Goal: Information Seeking & Learning: Check status

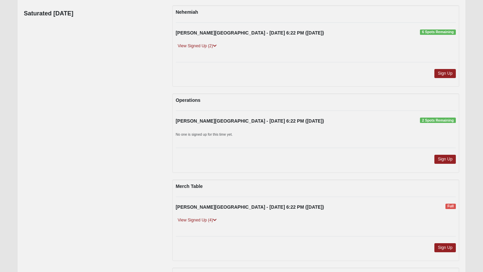
scroll to position [82, 0]
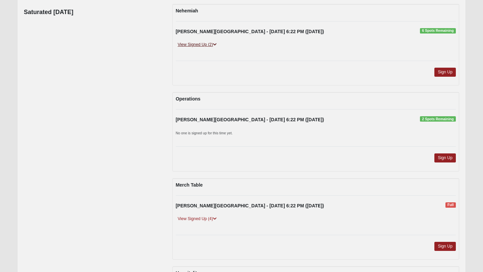
click at [198, 43] on link "View Signed Up (2)" at bounding box center [197, 44] width 43 height 7
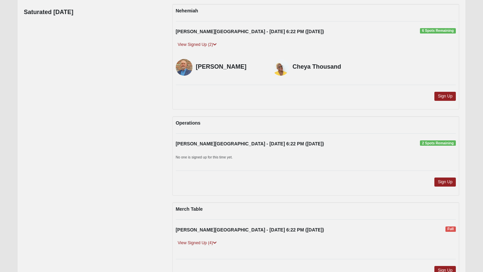
click at [123, 83] on div "Saturated [DATE] [PERSON_NAME][GEOGRAPHIC_DATA] - [DATE] 6:22 PM ([DATE]) 6 Spo…" at bounding box center [241, 190] width 445 height 373
click at [186, 43] on link "View Signed Up (2)" at bounding box center [197, 44] width 43 height 7
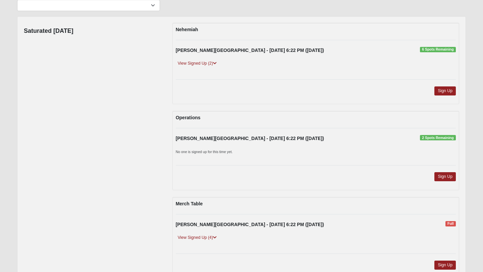
scroll to position [0, 0]
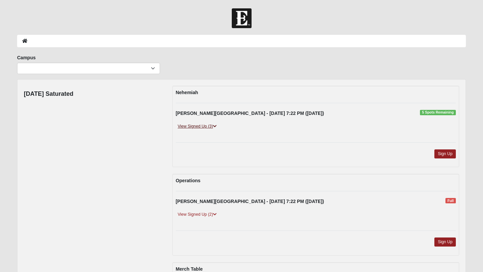
click at [196, 125] on link "View Signed Up (3)" at bounding box center [197, 126] width 43 height 7
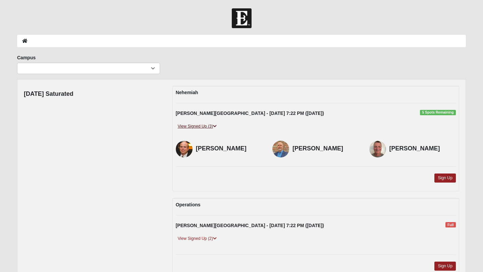
click at [196, 125] on link "View Signed Up (3)" at bounding box center [197, 126] width 43 height 7
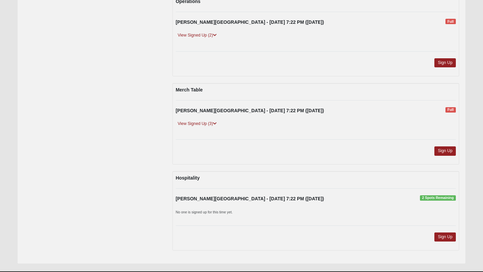
scroll to position [173, 0]
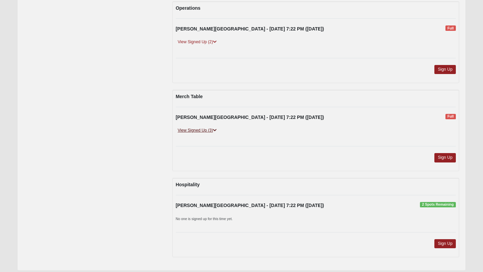
click at [196, 132] on link "View Signed Up (3)" at bounding box center [197, 130] width 43 height 7
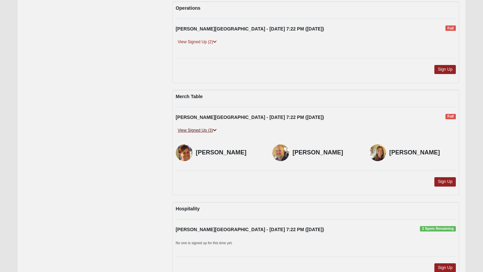
click at [196, 132] on link "View Signed Up (3)" at bounding box center [197, 130] width 43 height 7
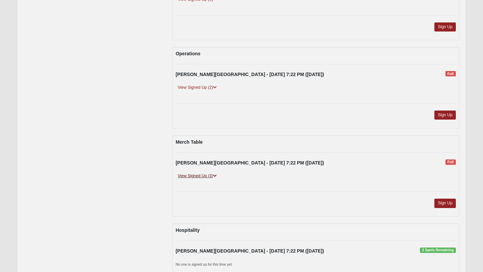
scroll to position [123, 0]
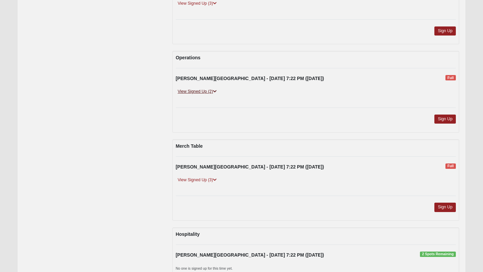
click at [200, 93] on link "View Signed Up (2)" at bounding box center [197, 91] width 43 height 7
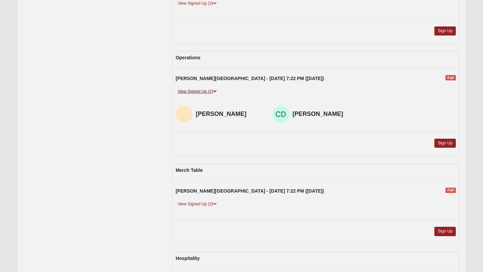
click at [201, 93] on link "View Signed Up (2)" at bounding box center [197, 91] width 43 height 7
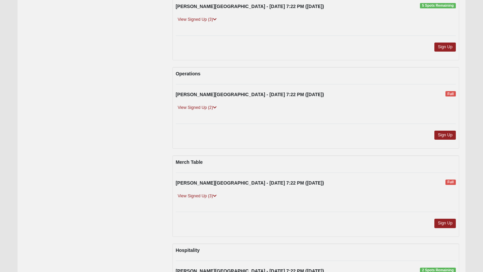
scroll to position [0, 0]
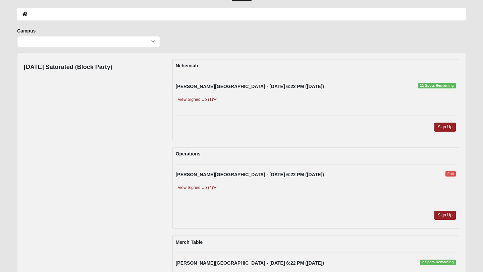
scroll to position [28, 0]
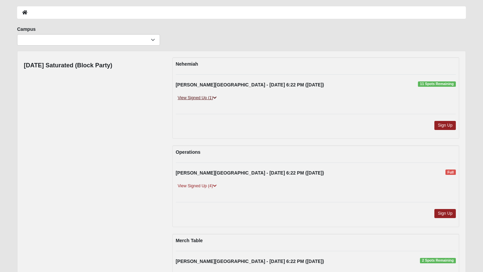
click at [206, 100] on link "View Signed Up (1)" at bounding box center [197, 98] width 43 height 7
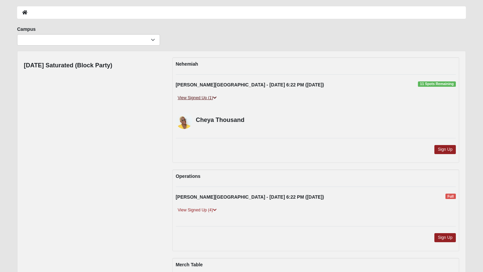
click at [206, 100] on link "View Signed Up (1)" at bounding box center [197, 98] width 43 height 7
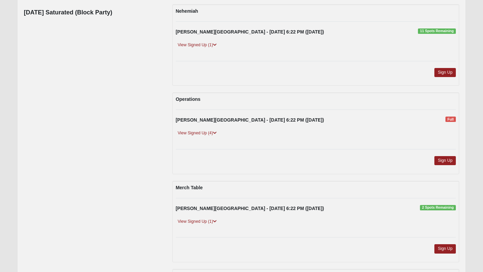
scroll to position [84, 0]
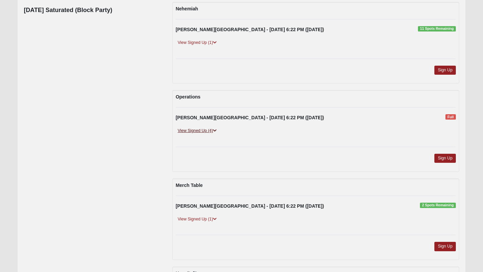
click at [205, 130] on link "View Signed Up (4)" at bounding box center [197, 130] width 43 height 7
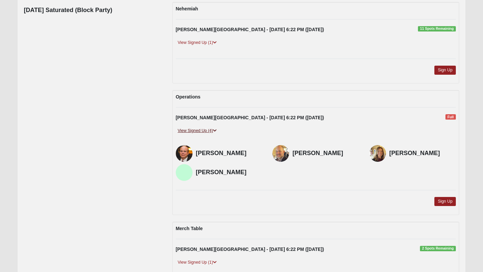
click at [205, 130] on link "View Signed Up (4)" at bounding box center [197, 130] width 43 height 7
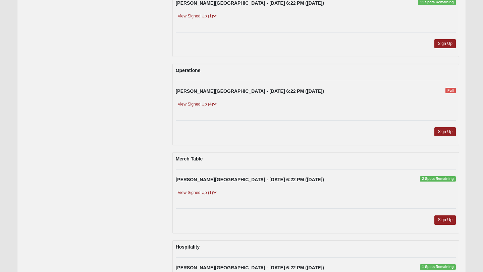
scroll to position [116, 0]
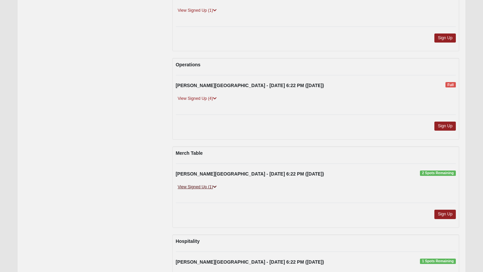
click at [192, 187] on link "View Signed Up (1)" at bounding box center [197, 187] width 43 height 7
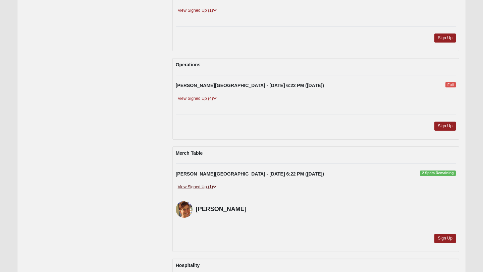
click at [193, 185] on link "View Signed Up (1)" at bounding box center [197, 187] width 43 height 7
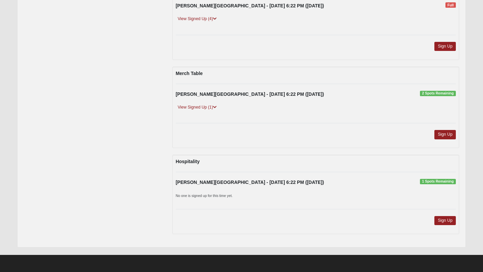
scroll to position [0, 0]
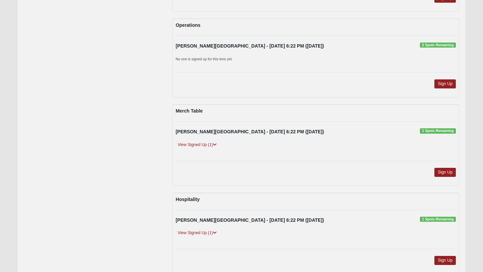
scroll to position [193, 0]
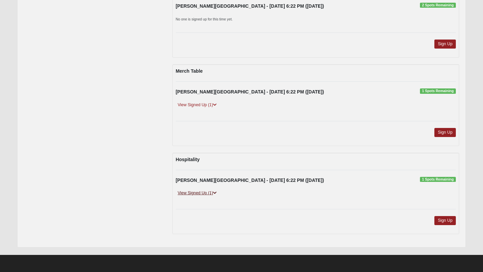
click at [189, 195] on link "View Signed Up (1)" at bounding box center [197, 193] width 43 height 7
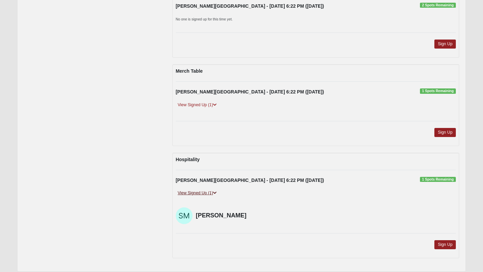
click at [189, 195] on link "View Signed Up (1)" at bounding box center [197, 193] width 43 height 7
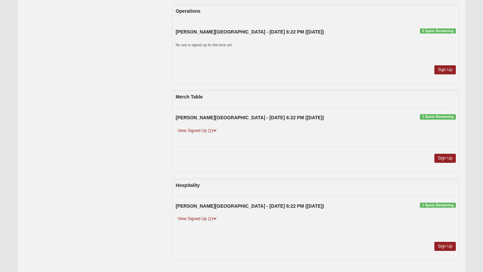
scroll to position [123, 0]
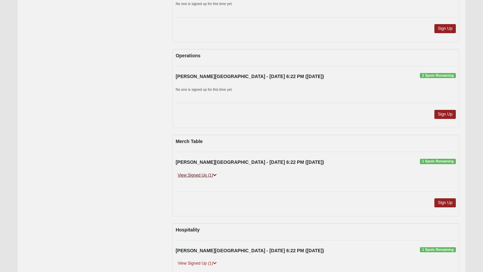
click at [188, 176] on link "View Signed Up (1)" at bounding box center [197, 175] width 43 height 7
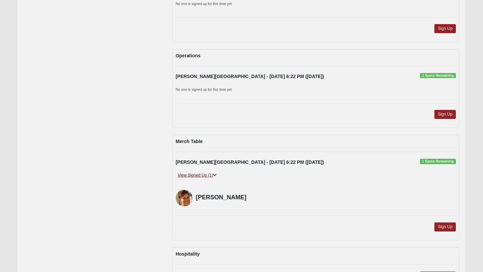
click at [185, 174] on link "View Signed Up (1)" at bounding box center [197, 175] width 43 height 7
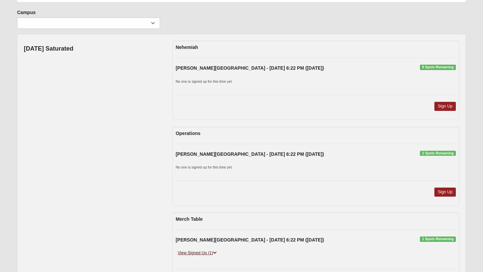
scroll to position [0, 0]
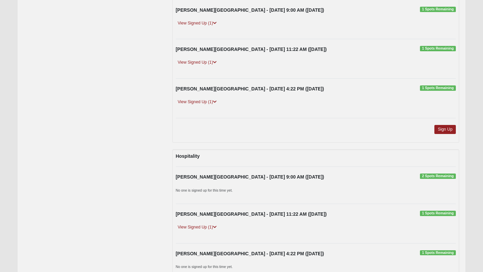
scroll to position [500, 0]
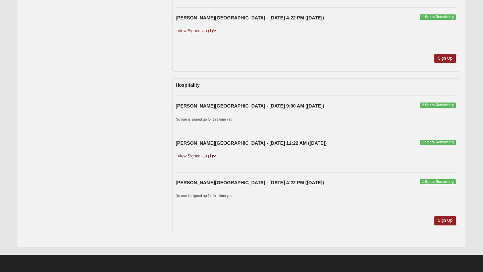
click at [190, 155] on link "View Signed Up (1)" at bounding box center [197, 156] width 43 height 7
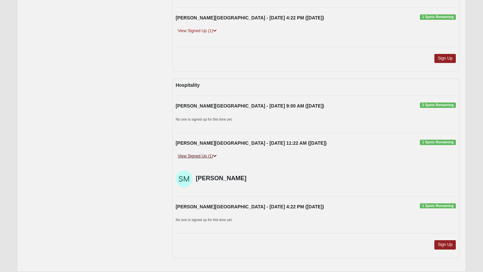
click at [190, 155] on link "View Signed Up (1)" at bounding box center [197, 156] width 43 height 7
